Goal: Information Seeking & Learning: Learn about a topic

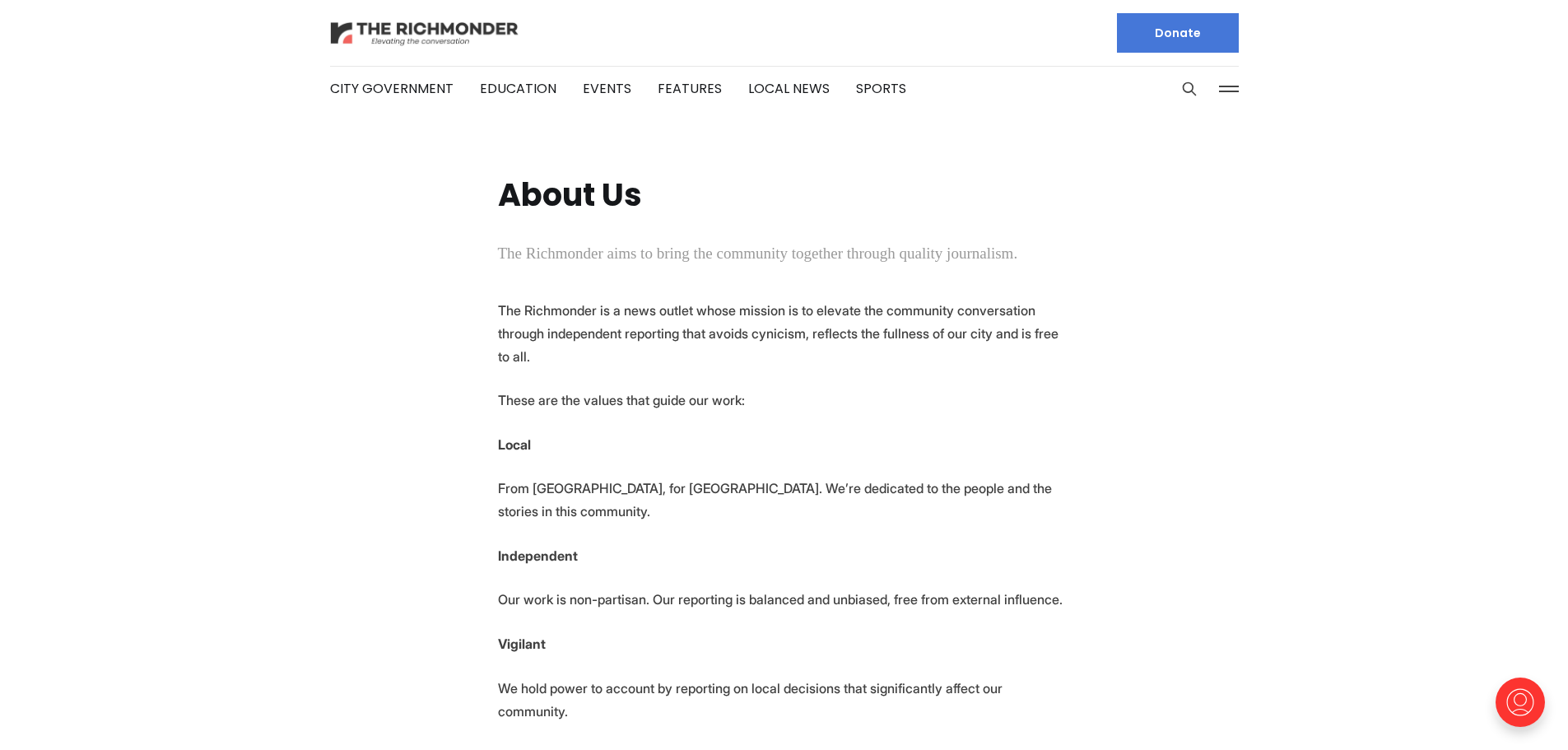
click at [447, 27] on img at bounding box center [425, 32] width 189 height 29
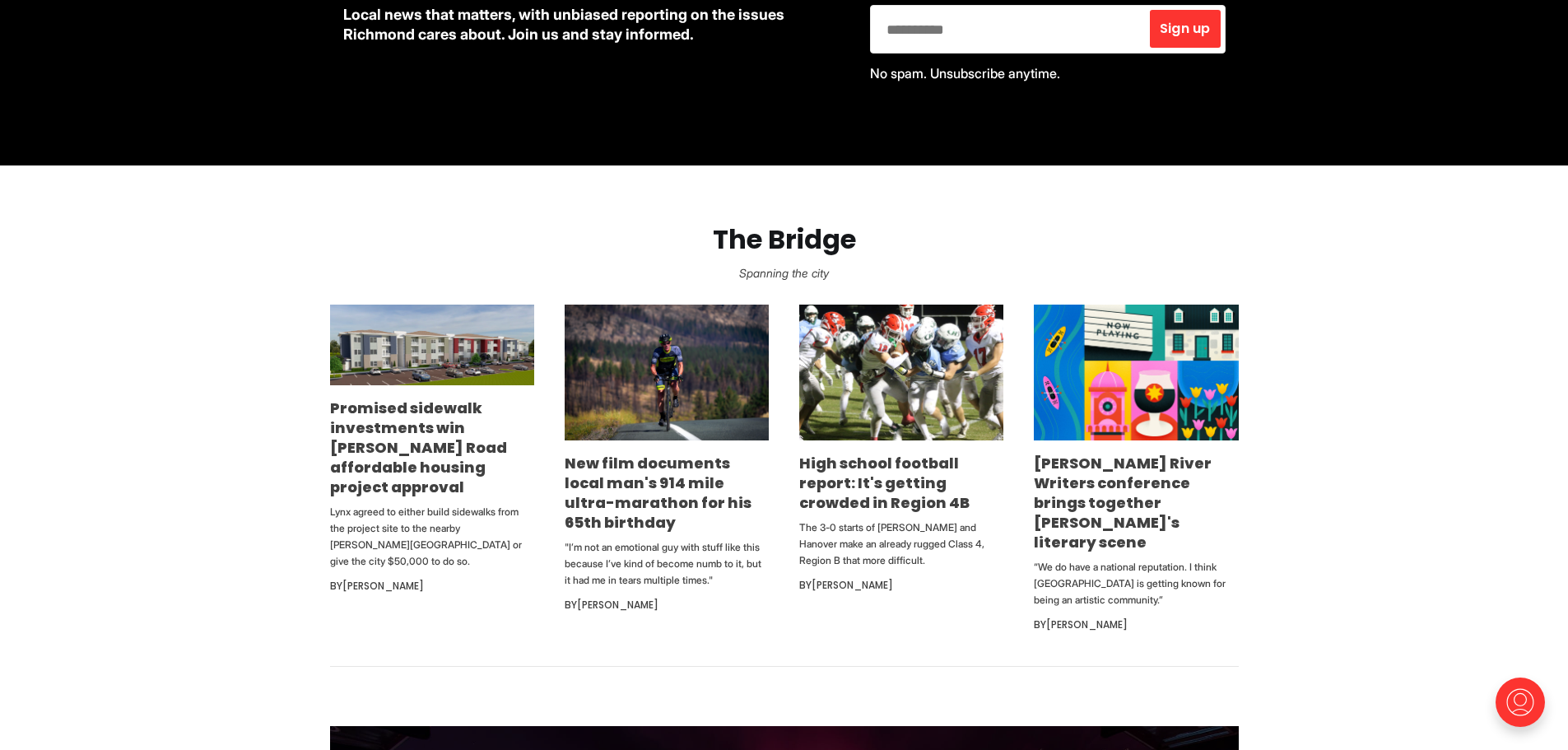
scroll to position [823, 0]
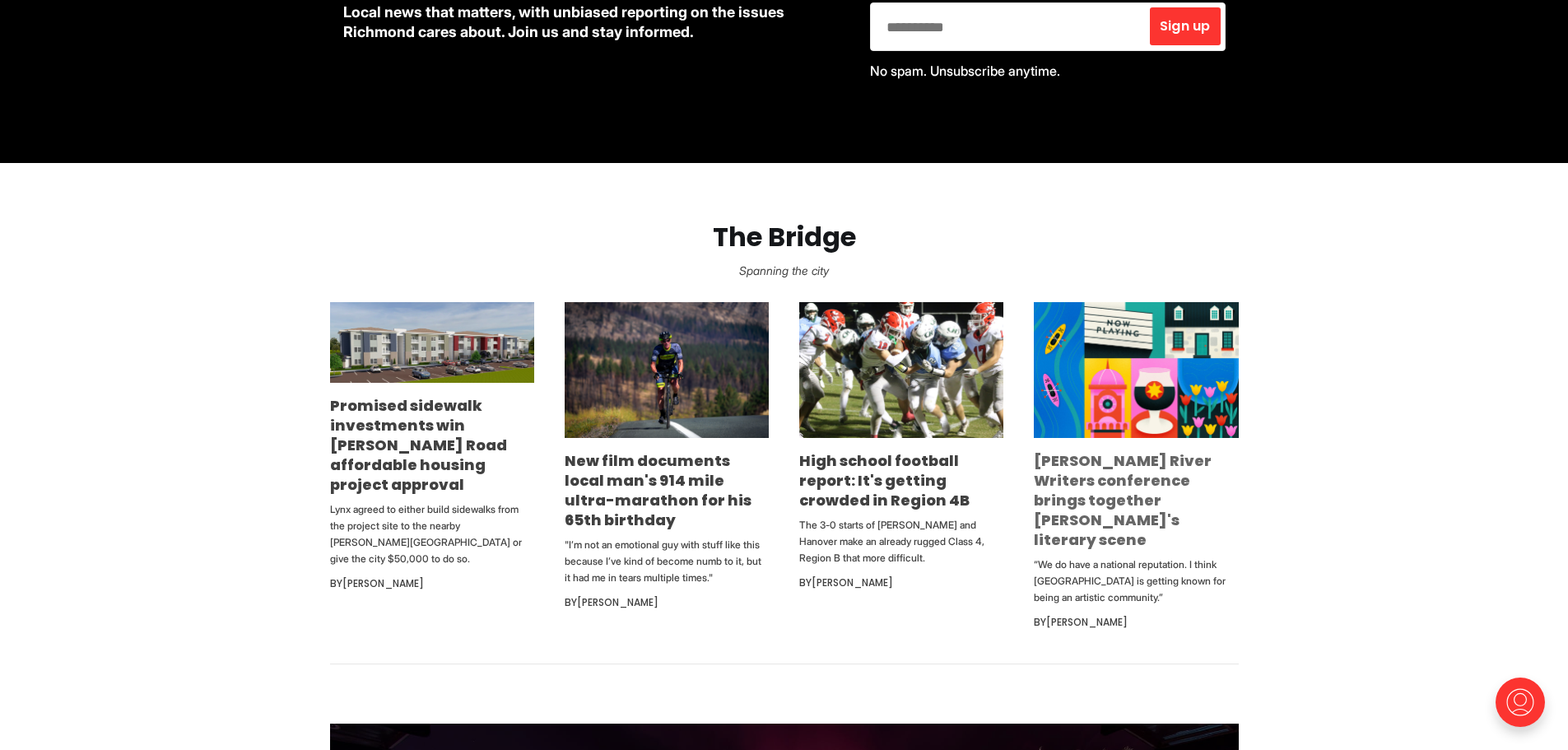
click at [1065, 511] on link "[PERSON_NAME] River Writers conference brings together [PERSON_NAME]'s literary…" at bounding box center [1124, 499] width 178 height 99
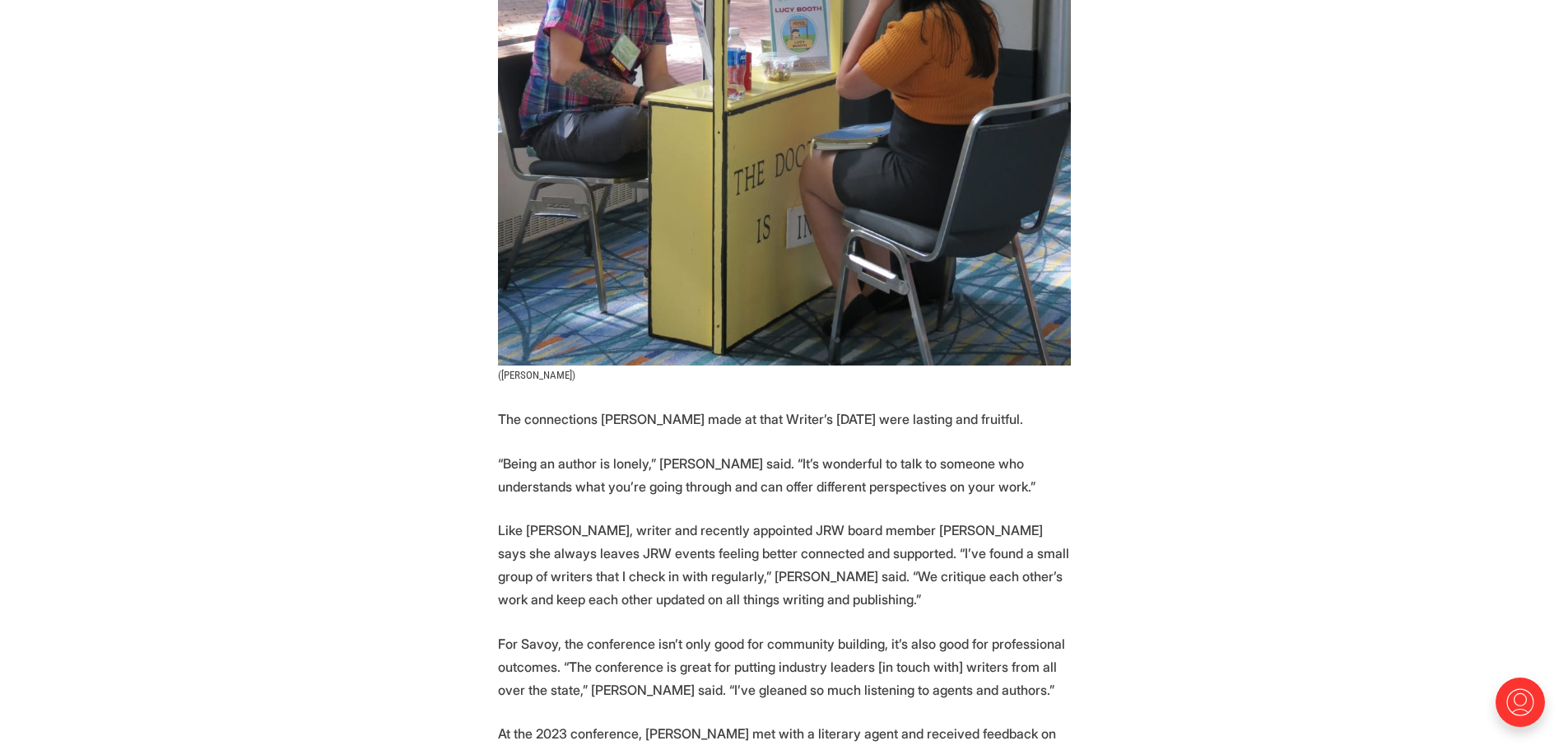
scroll to position [3295, 0]
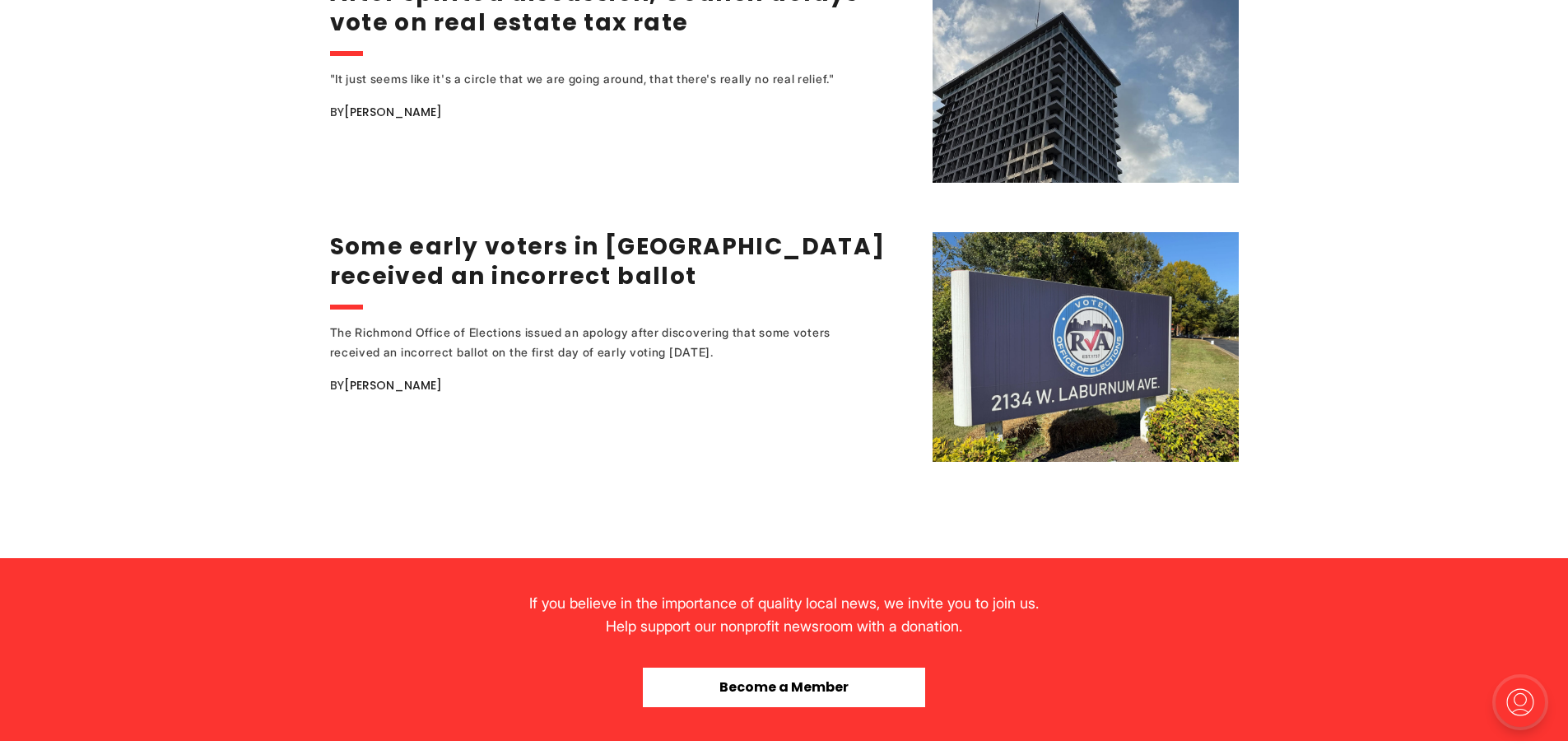
scroll to position [3295, 0]
